Goal: Task Accomplishment & Management: Complete application form

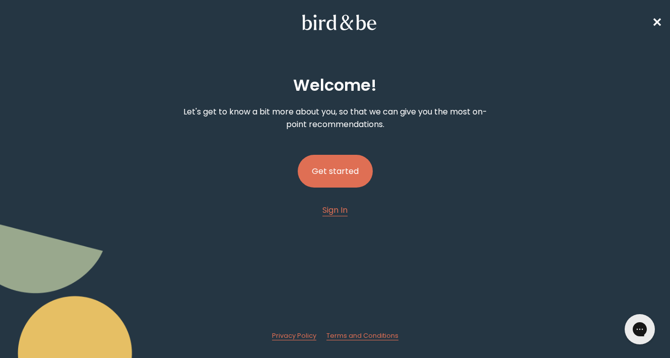
click at [336, 176] on button "Get started" at bounding box center [335, 171] width 75 height 33
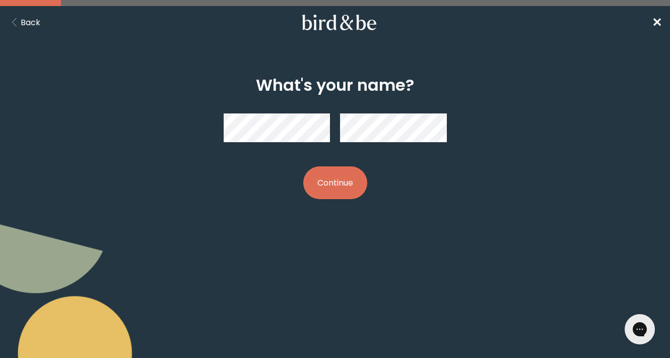
click at [310, 145] on div at bounding box center [334, 127] width 223 height 45
click at [335, 182] on button "Continue" at bounding box center [335, 182] width 64 height 33
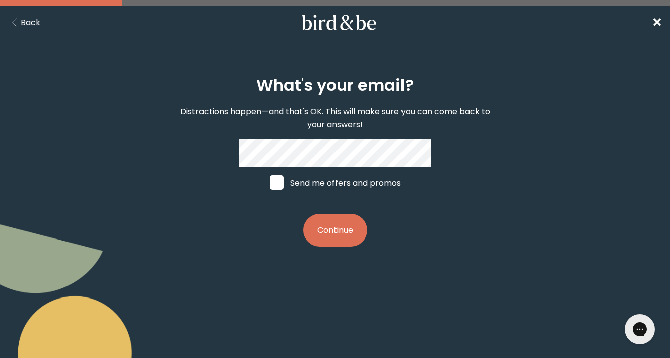
click at [276, 188] on span at bounding box center [277, 182] width 14 height 14
click at [270, 183] on input "Send me offers and promos" at bounding box center [269, 182] width 1 height 1
checkbox input "true"
click at [343, 241] on button "Continue" at bounding box center [335, 230] width 64 height 33
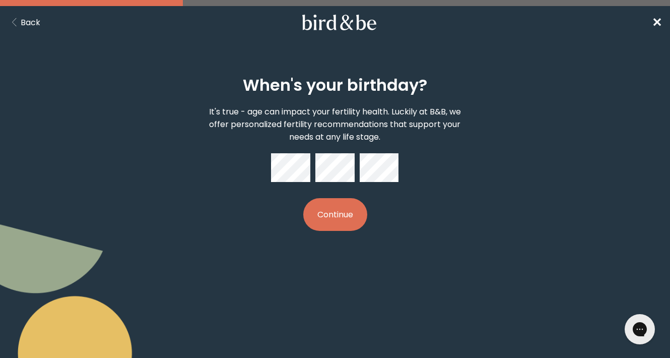
click at [323, 213] on button "Continue" at bounding box center [335, 214] width 64 height 33
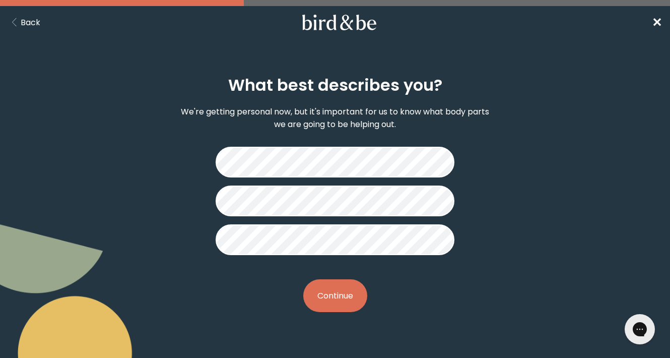
click at [343, 288] on button "Continue" at bounding box center [335, 295] width 64 height 33
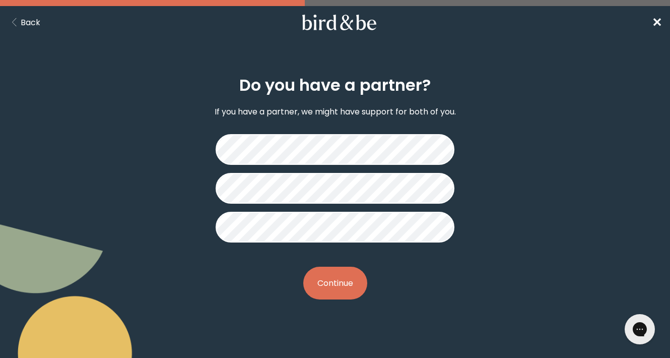
click at [345, 291] on button "Continue" at bounding box center [335, 283] width 64 height 33
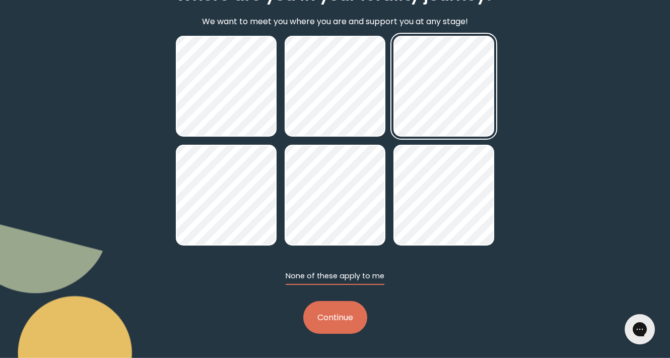
scroll to position [90, 0]
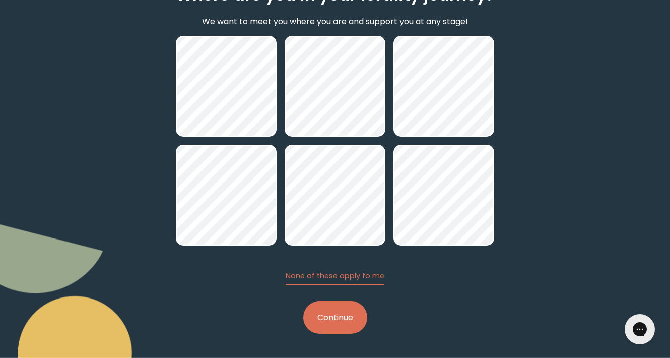
click at [353, 307] on button "Continue" at bounding box center [335, 317] width 64 height 33
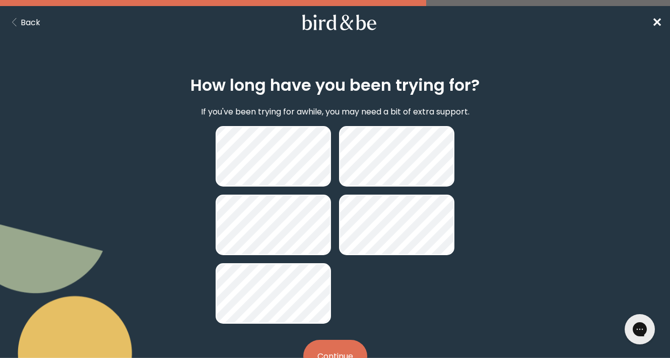
click at [339, 349] on button "Continue" at bounding box center [335, 356] width 64 height 33
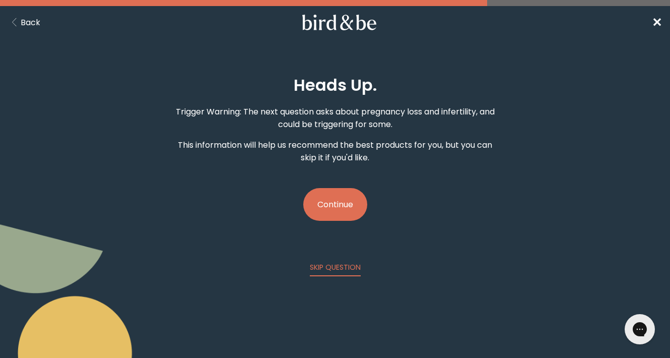
click at [333, 214] on button "Continue" at bounding box center [335, 204] width 64 height 33
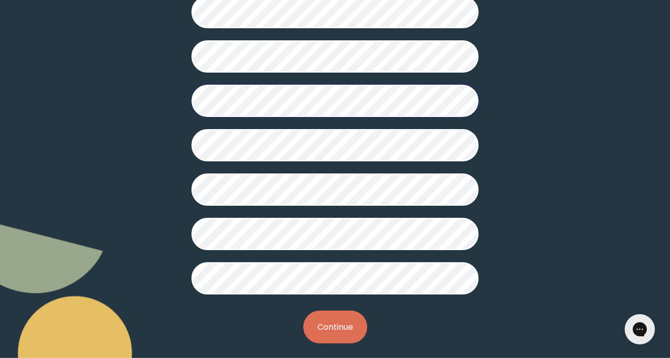
scroll to position [271, 0]
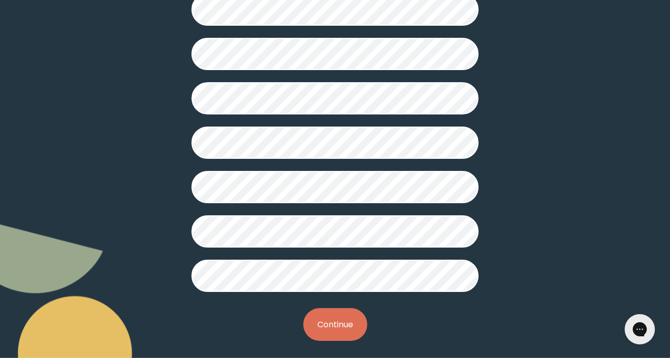
click at [328, 314] on button "Continue" at bounding box center [335, 324] width 64 height 33
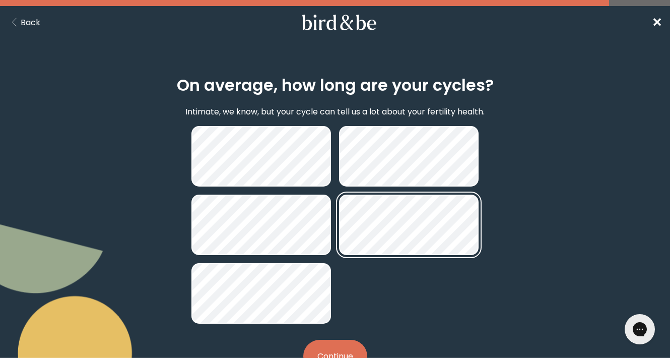
scroll to position [35, 0]
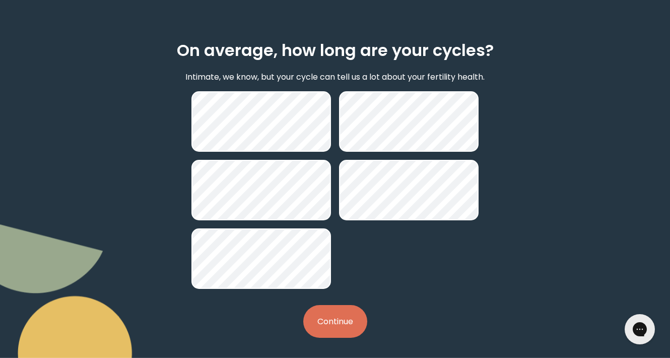
click at [338, 309] on button "Continue" at bounding box center [335, 321] width 64 height 33
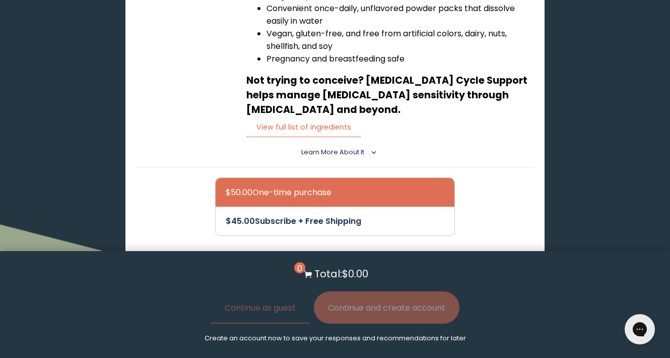
scroll to position [353, 0]
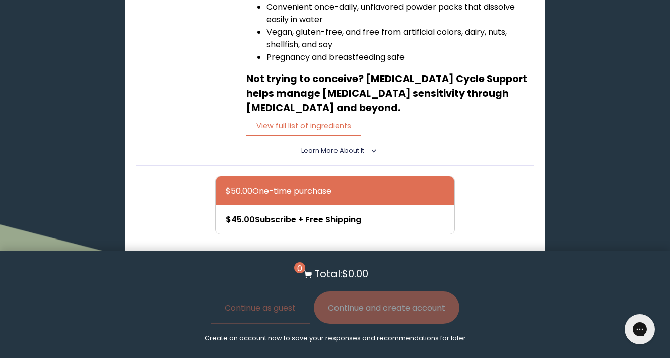
click at [511, 206] on section "$50.00 One-time purchase $45.00 Subscribe + Free Shipping Add to Cart - $50.00" at bounding box center [336, 224] width 400 height 116
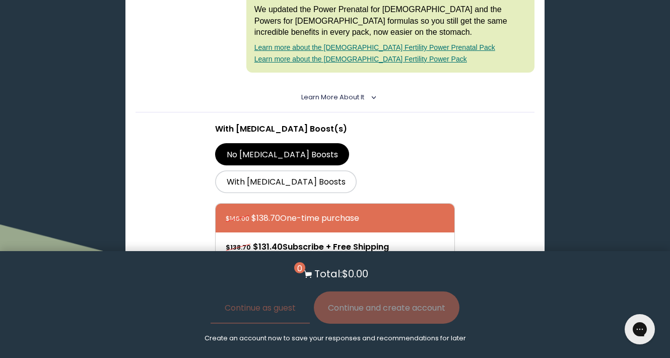
scroll to position [833, 0]
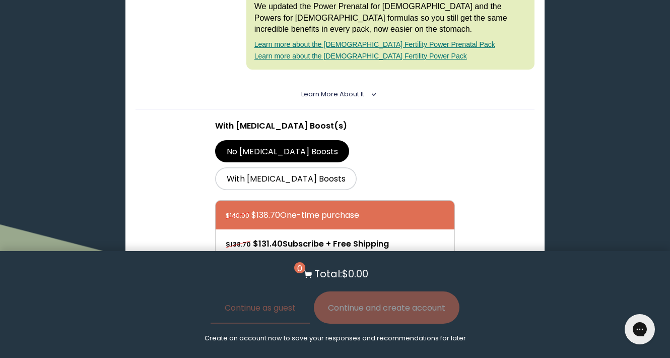
click at [362, 96] on span "Learn More About it" at bounding box center [332, 94] width 63 height 9
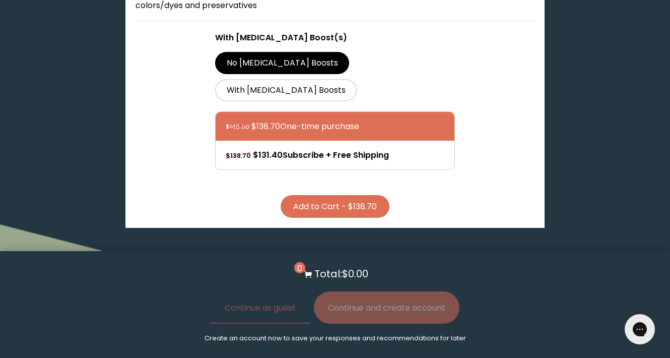
scroll to position [1129, 0]
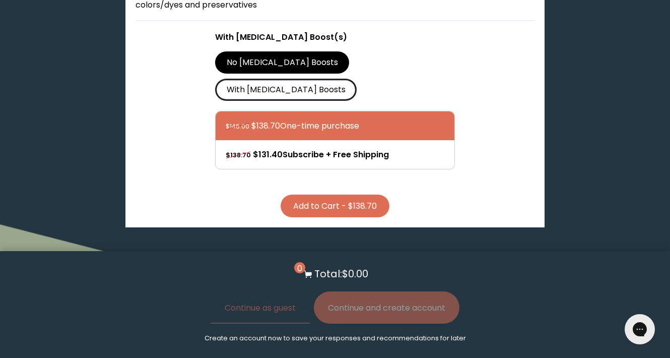
click at [357, 79] on label "With [MEDICAL_DATA] Boosts" at bounding box center [286, 90] width 142 height 22
click at [0, 0] on input "With [MEDICAL_DATA] Boosts" at bounding box center [0, 0] width 0 height 0
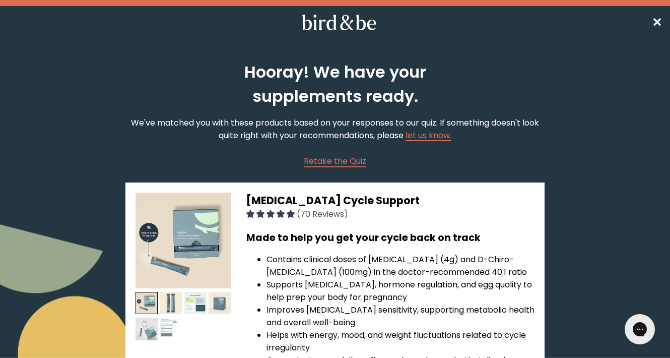
scroll to position [0, 0]
click at [658, 28] on span "✕" at bounding box center [657, 22] width 10 height 17
